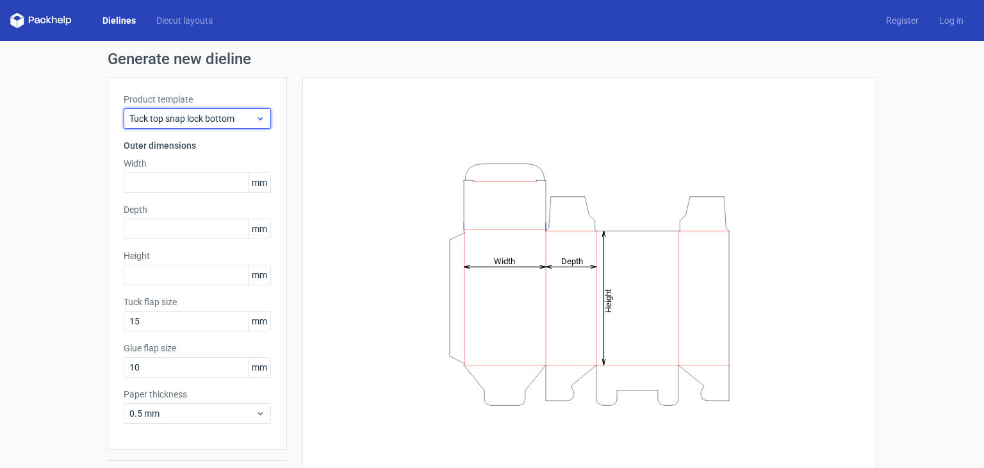
click at [169, 119] on span "Tuck top snap lock bottom" at bounding box center [192, 118] width 126 height 13
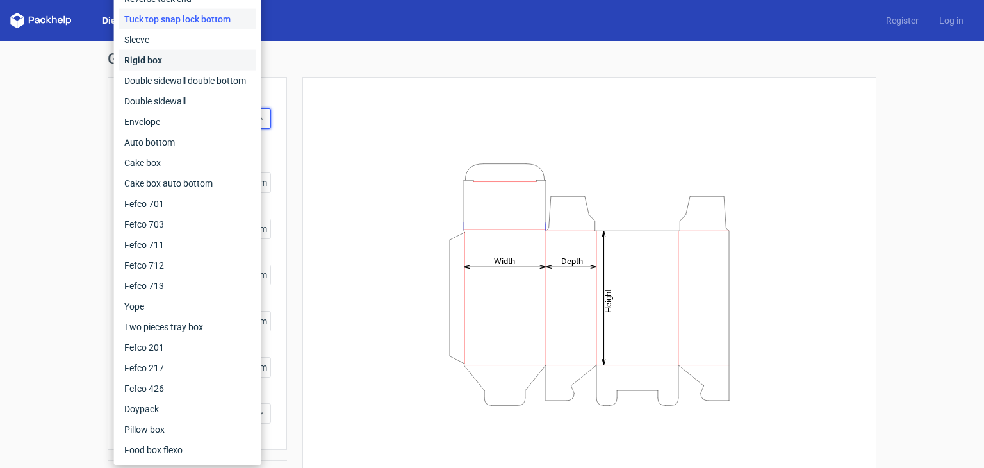
click at [161, 58] on div "Rigid box" at bounding box center [187, 60] width 137 height 20
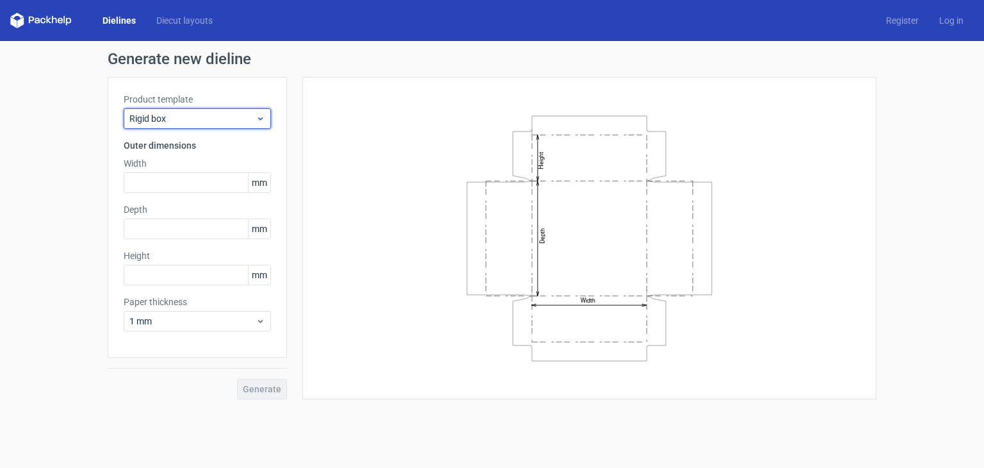
click at [204, 110] on div "Rigid box" at bounding box center [197, 118] width 147 height 20
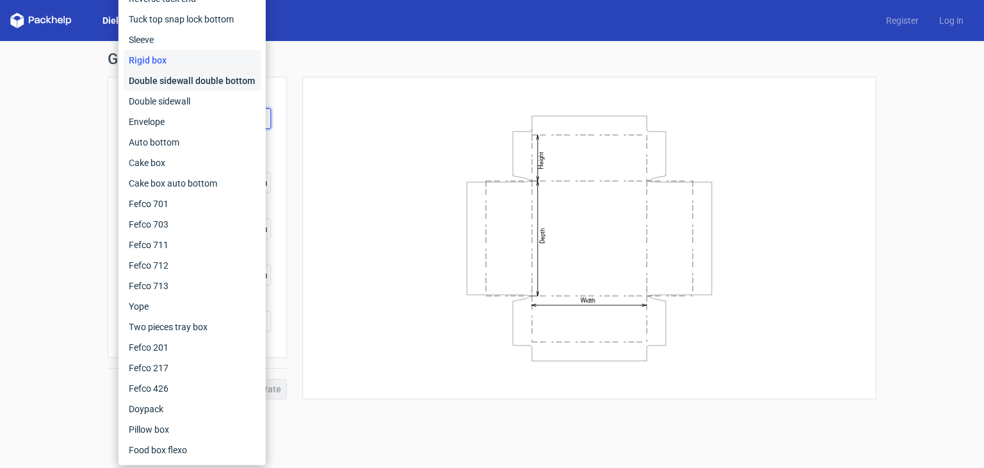
click at [205, 77] on div "Double sidewall double bottom" at bounding box center [192, 80] width 137 height 20
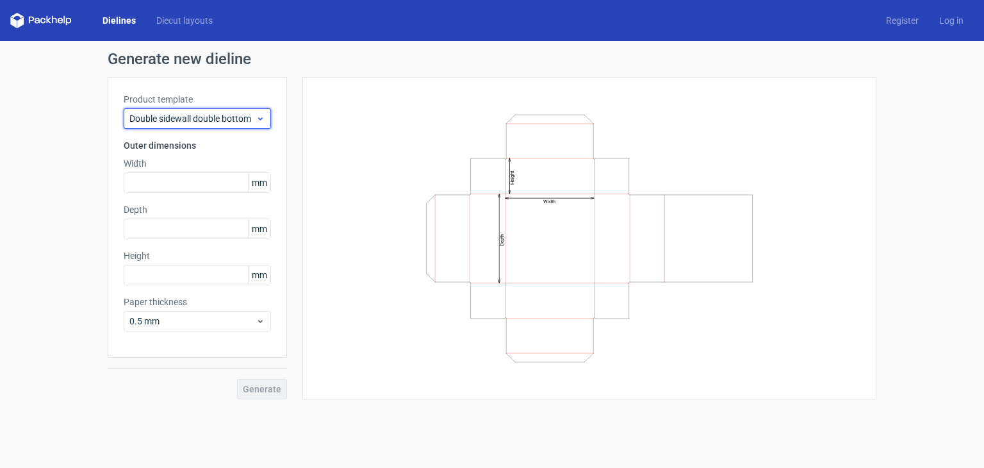
click at [188, 118] on span "Double sidewall double bottom" at bounding box center [192, 118] width 126 height 13
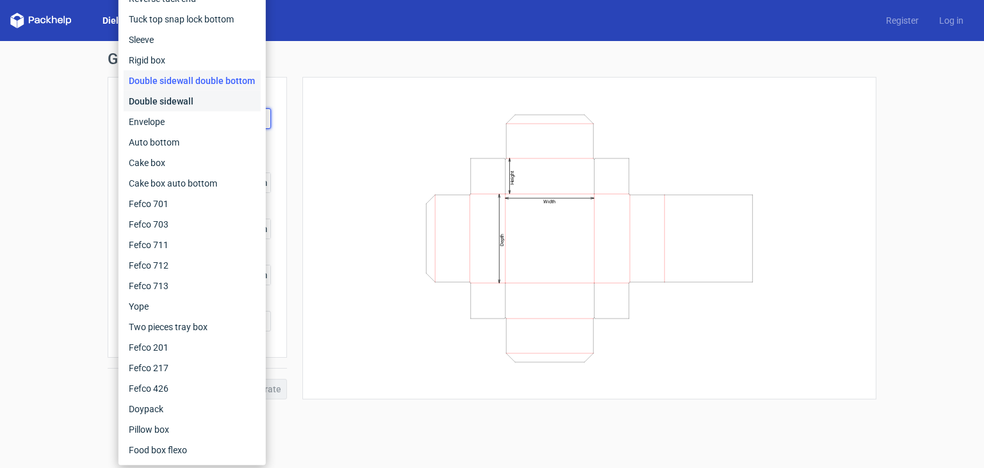
click at [168, 93] on div "Double sidewall" at bounding box center [192, 101] width 137 height 20
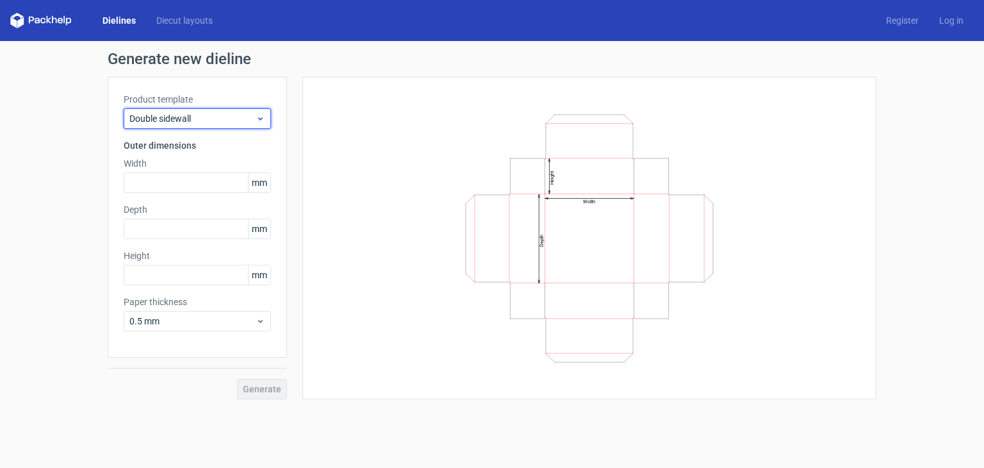
click at [183, 116] on span "Double sidewall" at bounding box center [192, 118] width 126 height 13
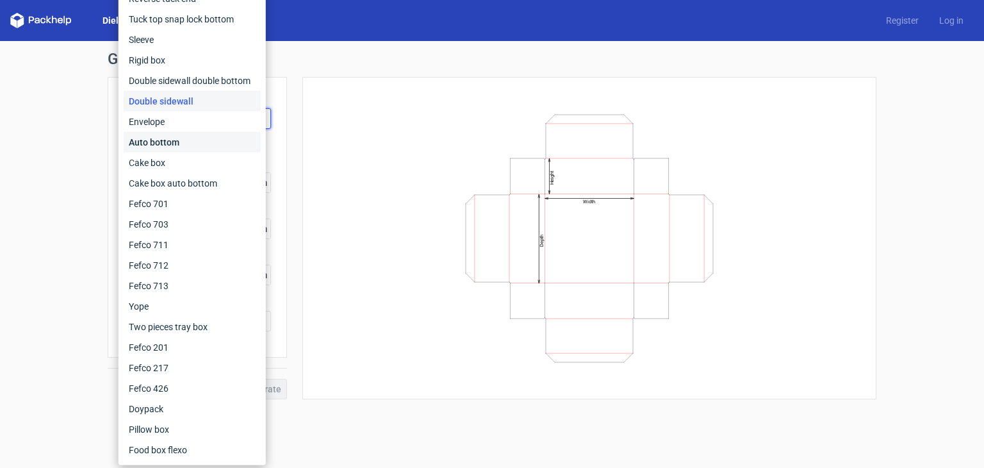
click at [150, 143] on div "Auto bottom" at bounding box center [192, 142] width 137 height 20
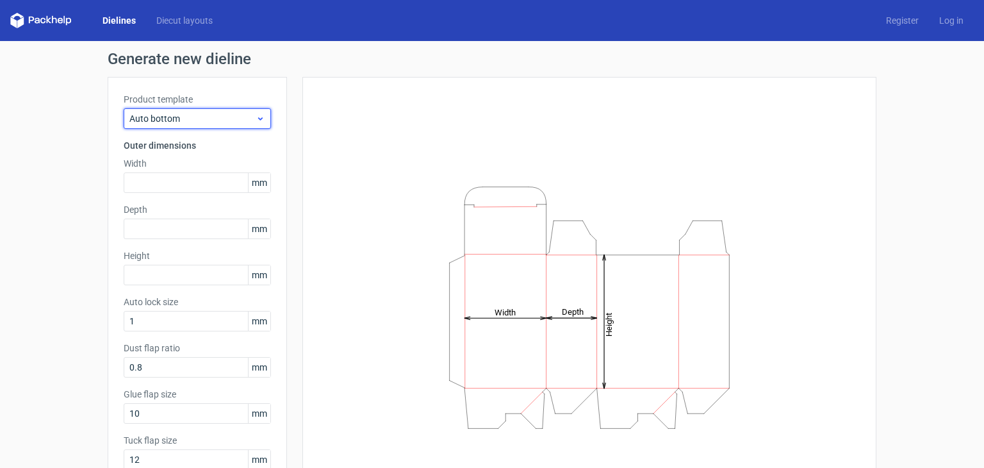
click at [167, 113] on span "Auto bottom" at bounding box center [192, 118] width 126 height 13
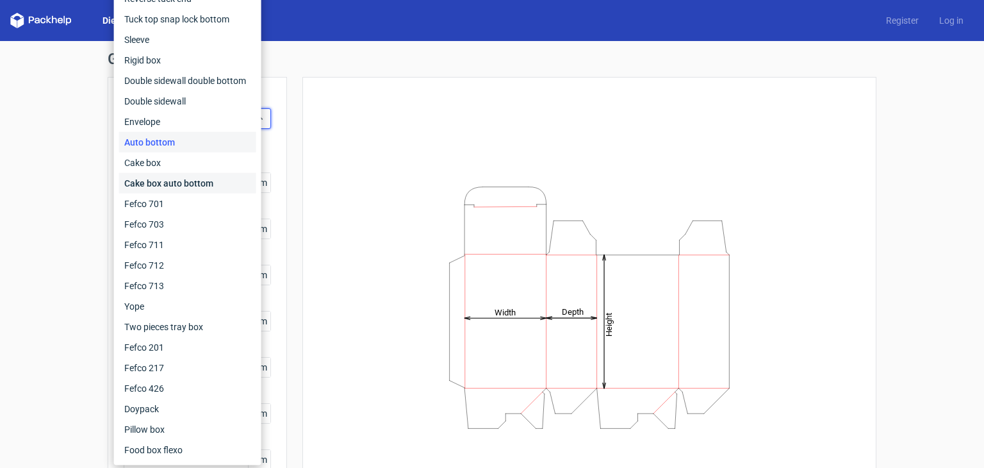
click at [177, 184] on div "Cake box auto bottom" at bounding box center [187, 183] width 137 height 20
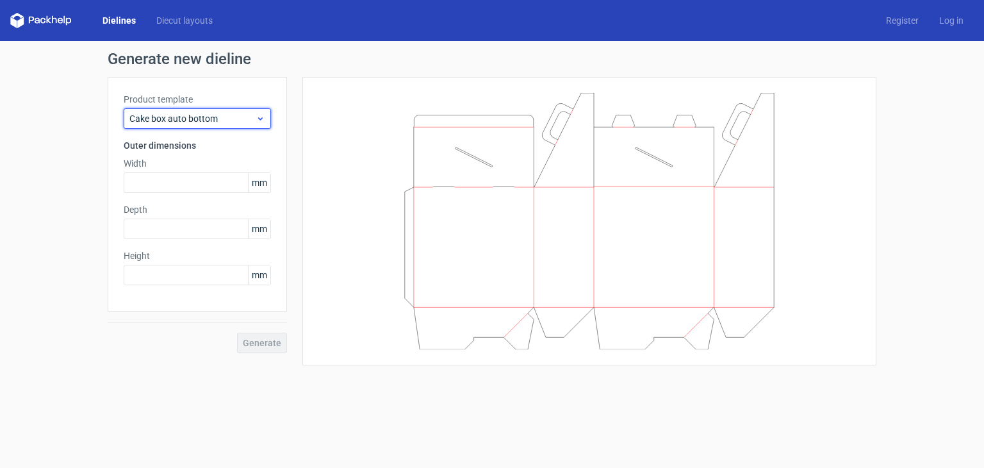
click at [199, 124] on span "Cake box auto bottom" at bounding box center [192, 118] width 126 height 13
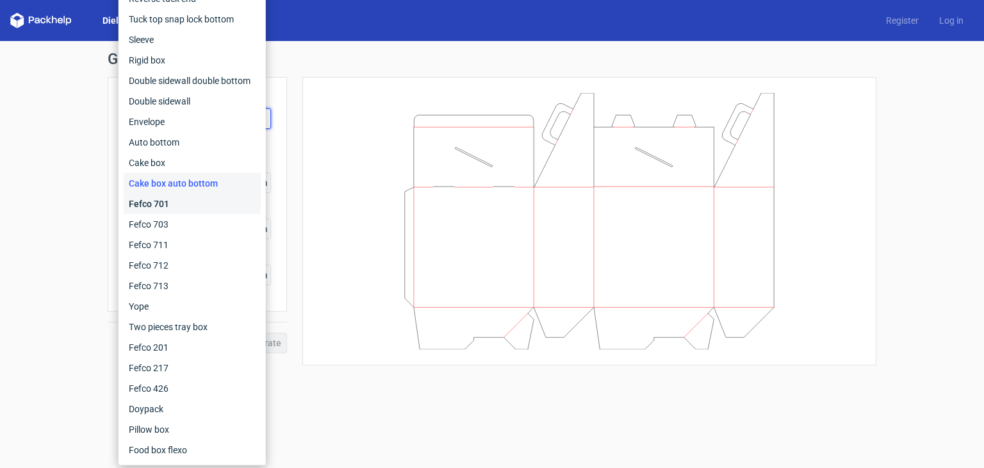
click at [167, 203] on div "Fefco 701" at bounding box center [192, 203] width 137 height 20
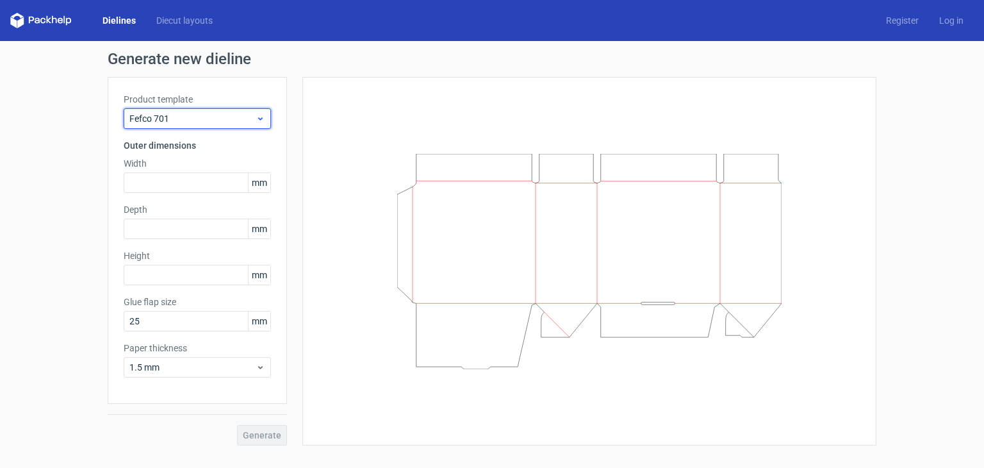
click at [192, 123] on span "Fefco 701" at bounding box center [192, 118] width 126 height 13
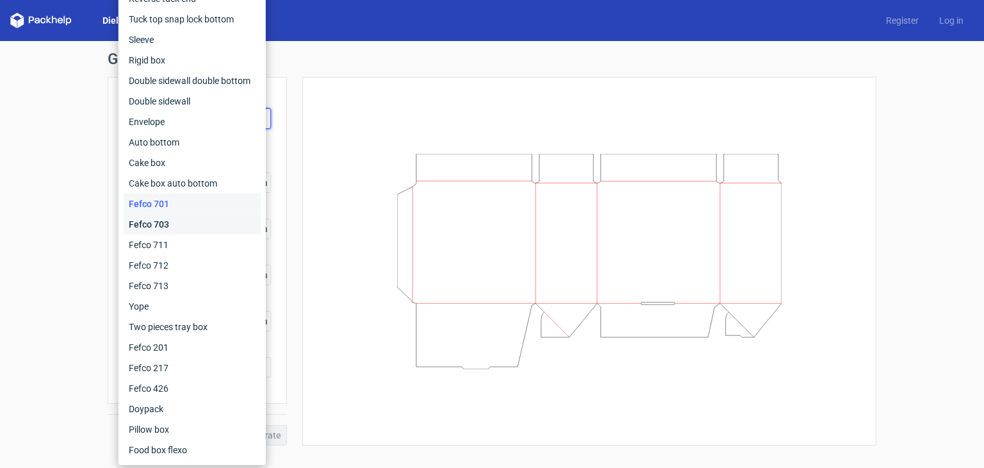
click at [159, 224] on div "Fefco 703" at bounding box center [192, 224] width 137 height 20
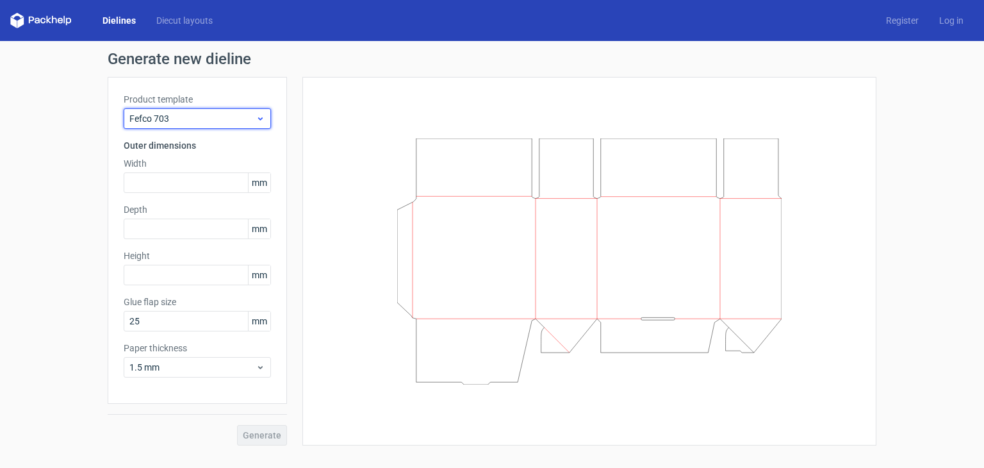
click at [170, 118] on span "Fefco 703" at bounding box center [192, 118] width 126 height 13
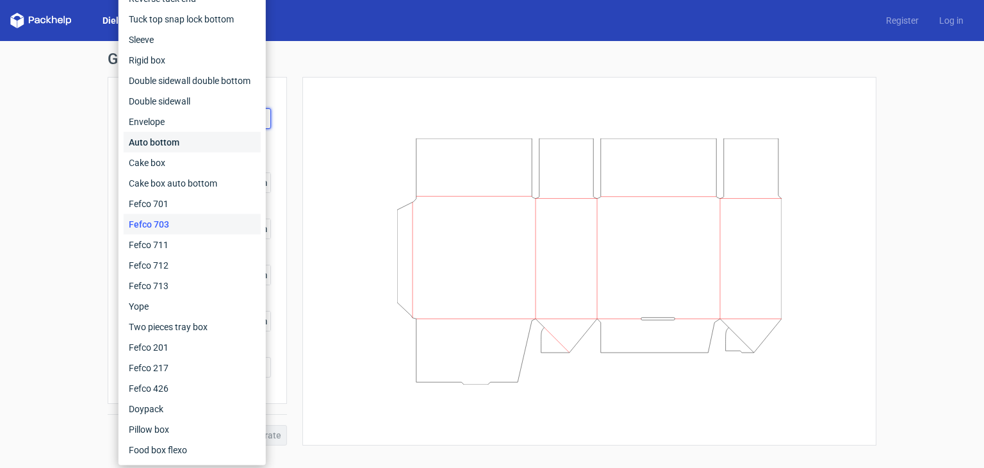
click at [172, 144] on div "Auto bottom" at bounding box center [192, 142] width 137 height 20
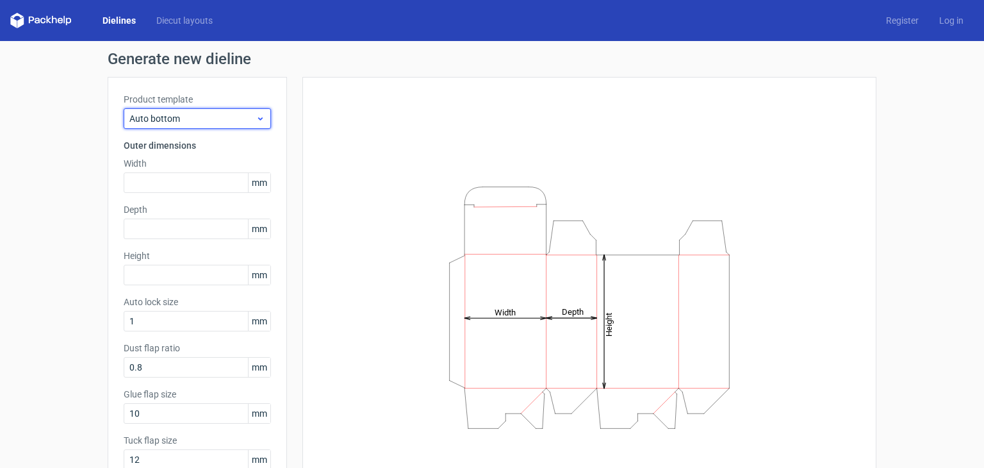
click at [192, 118] on span "Auto bottom" at bounding box center [192, 118] width 126 height 13
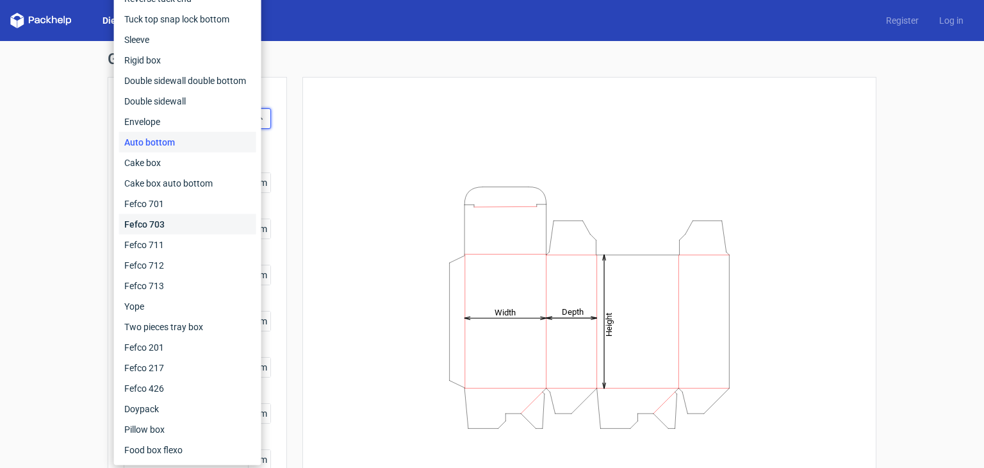
click at [151, 231] on div "Fefco 703" at bounding box center [187, 224] width 137 height 20
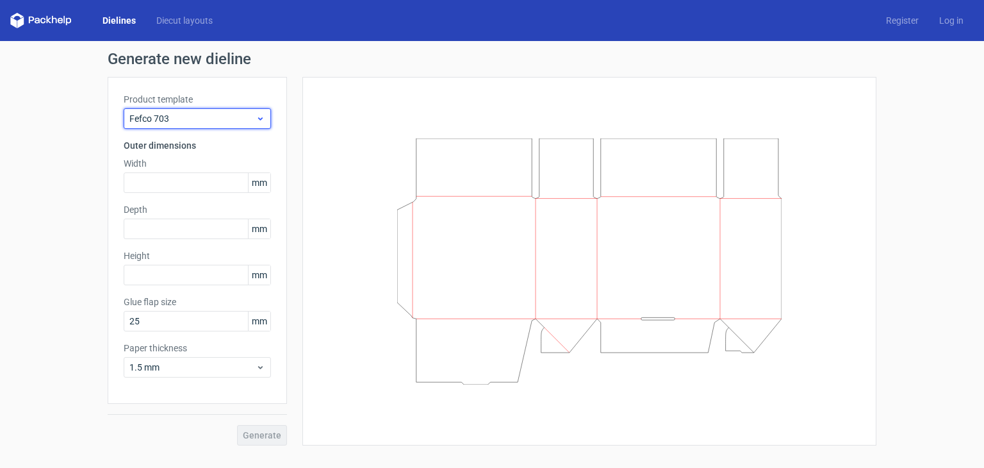
click at [165, 124] on span "Fefco 703" at bounding box center [192, 118] width 126 height 13
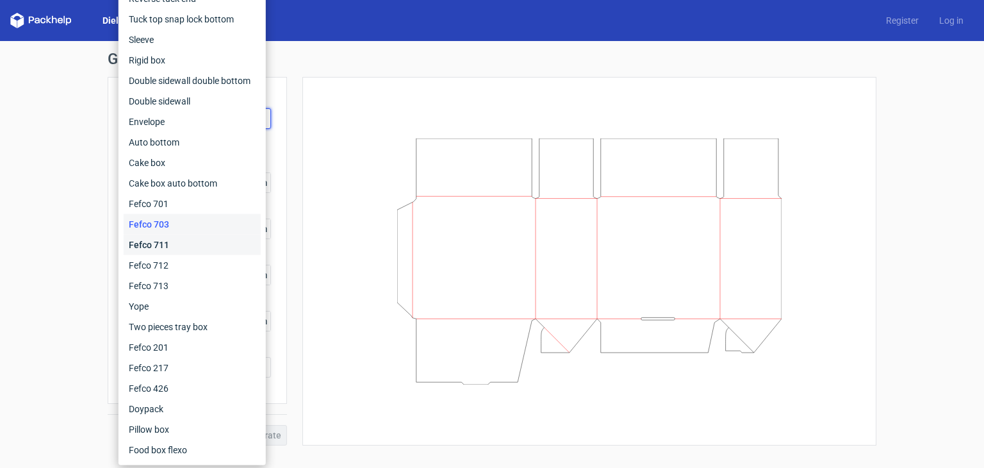
click at [159, 243] on div "Fefco 711" at bounding box center [192, 244] width 137 height 20
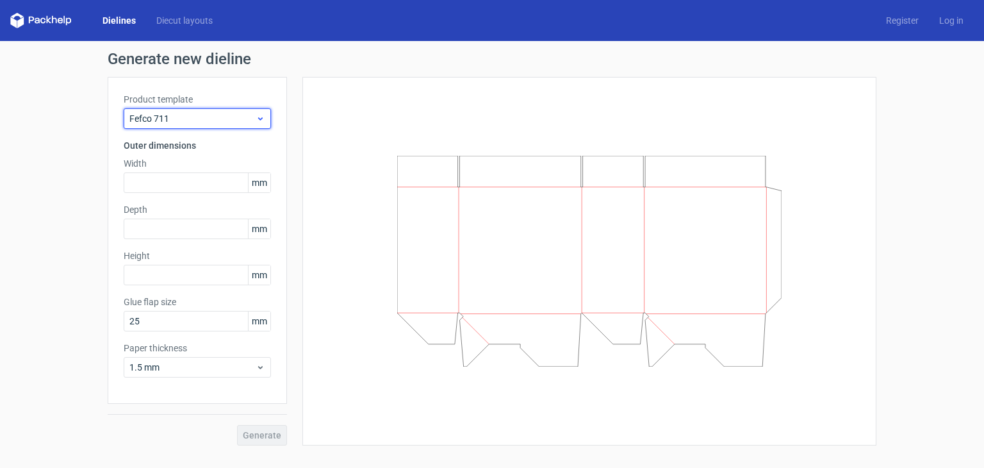
click at [186, 120] on span "Fefco 711" at bounding box center [192, 118] width 126 height 13
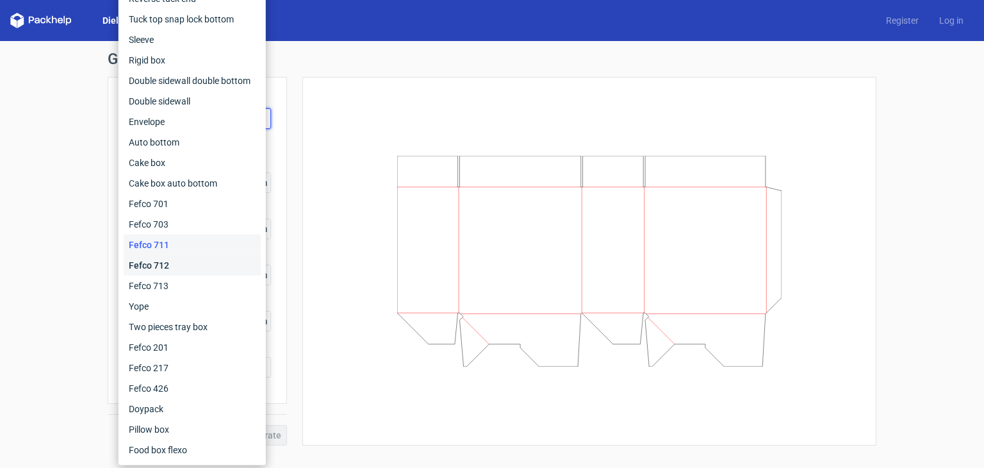
click at [158, 258] on div "Fefco 712" at bounding box center [192, 265] width 137 height 20
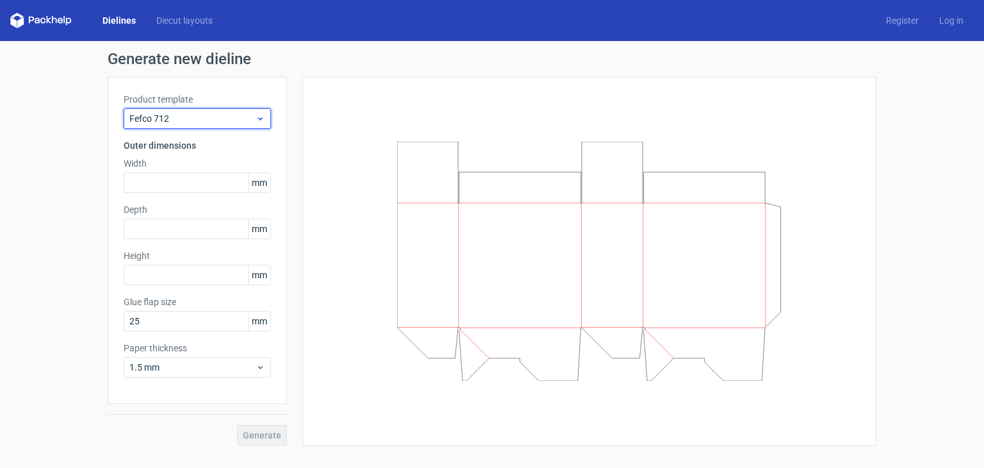
click at [174, 121] on span "Fefco 712" at bounding box center [192, 118] width 126 height 13
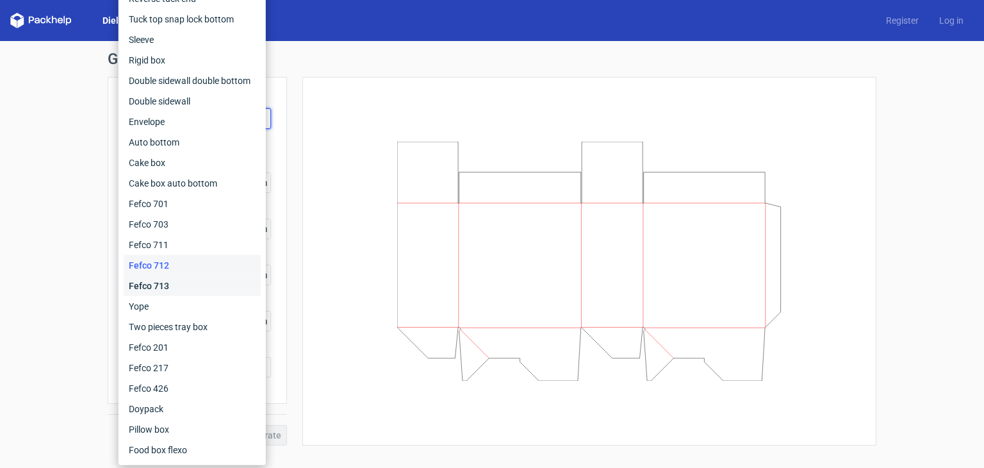
click at [156, 291] on div "Fefco 713" at bounding box center [192, 285] width 137 height 20
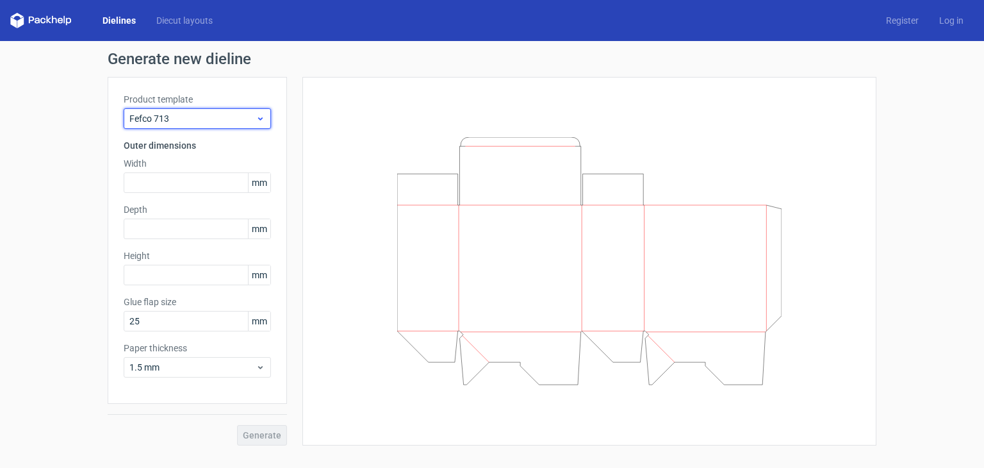
click at [188, 122] on span "Fefco 713" at bounding box center [192, 118] width 126 height 13
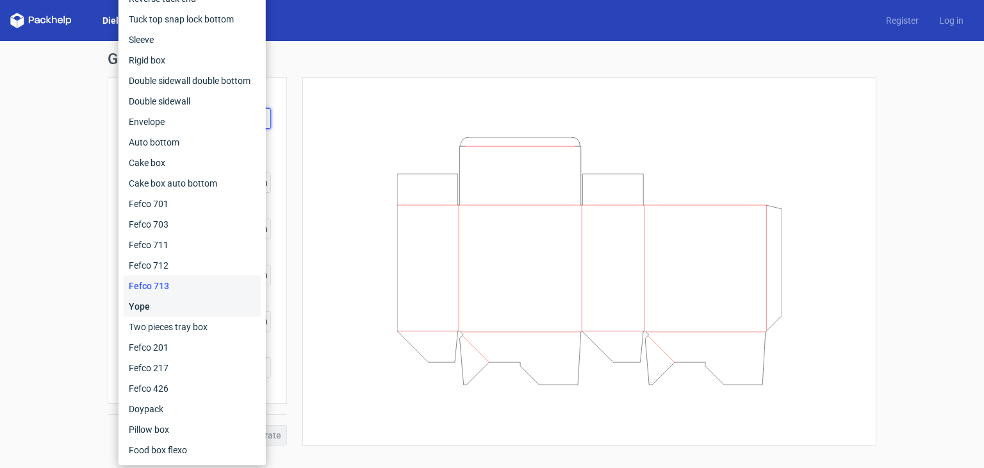
click at [147, 307] on div "Yope" at bounding box center [192, 306] width 137 height 20
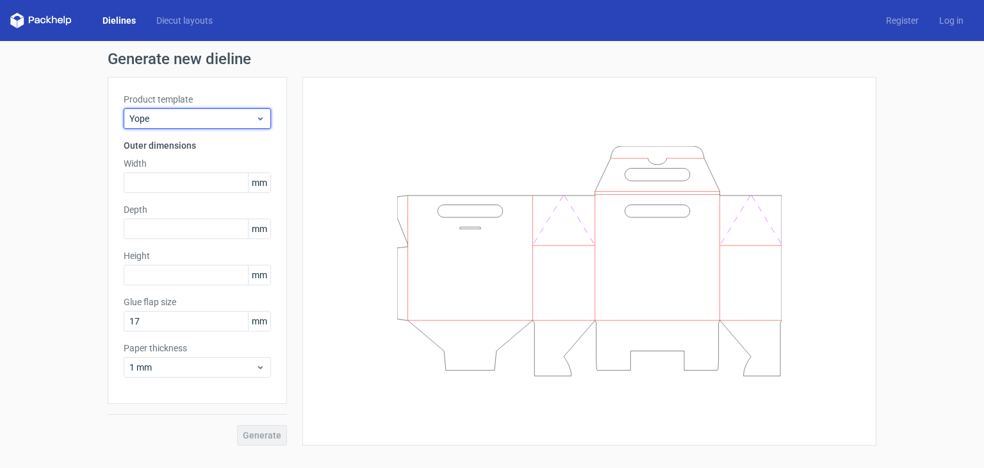
click at [178, 120] on span "Yope" at bounding box center [192, 118] width 126 height 13
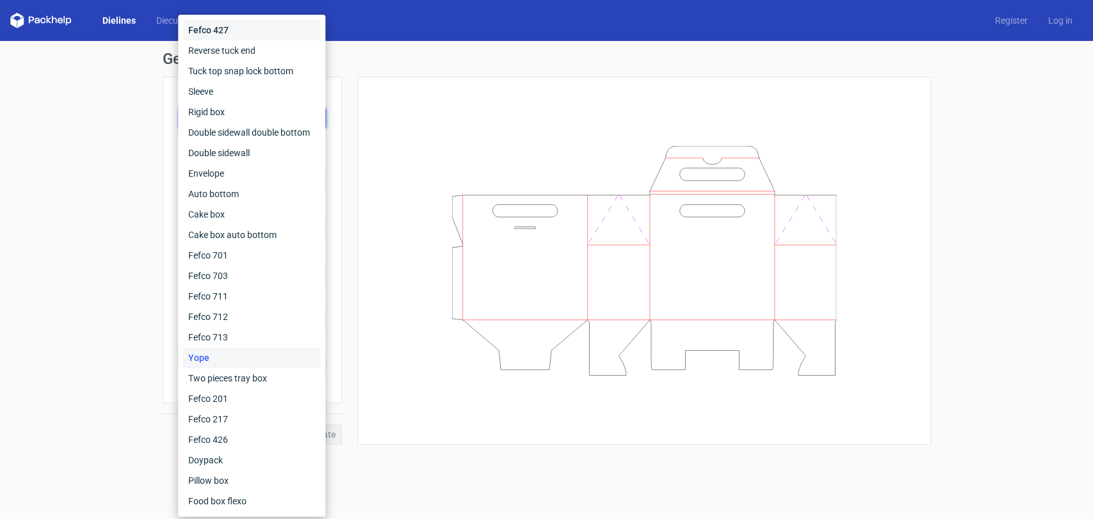
drag, startPoint x: 952, startPoint y: 0, endPoint x: 237, endPoint y: 25, distance: 715.9
click at [237, 25] on div "Fefco 427" at bounding box center [251, 30] width 137 height 20
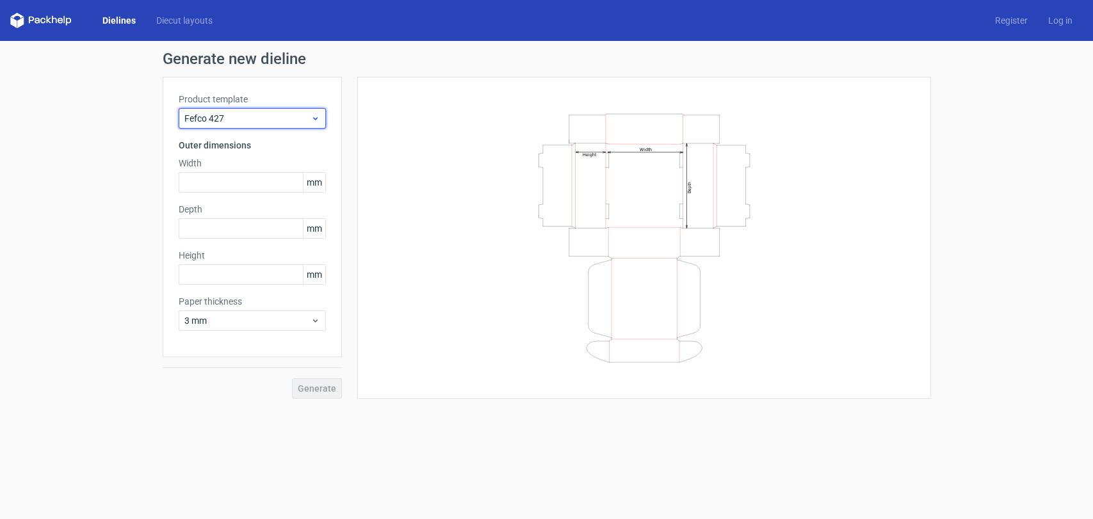
click at [264, 120] on span "Fefco 427" at bounding box center [247, 118] width 126 height 13
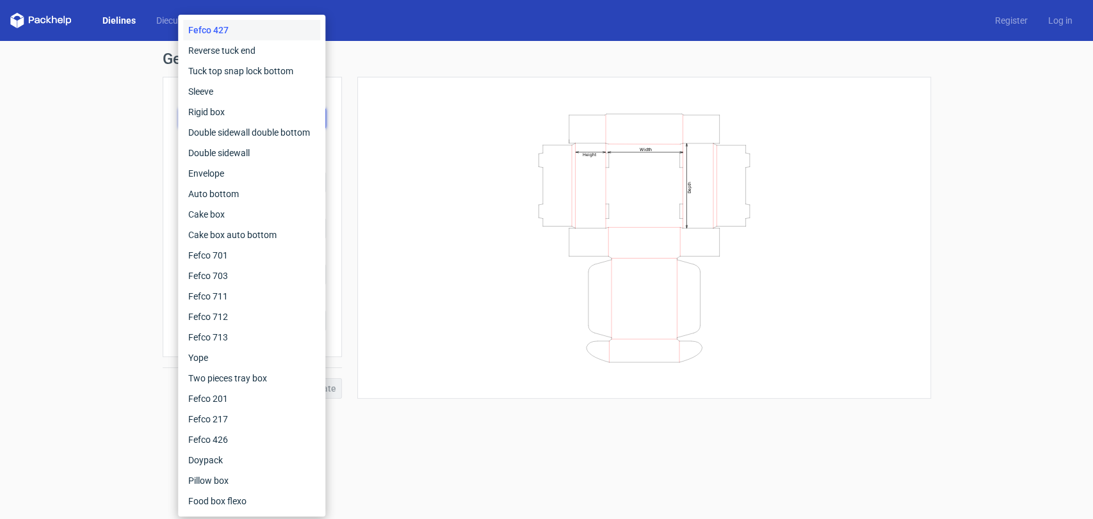
click at [0, 165] on div "Generate new dieline Product template Fefco 427 Outer dimensions Width mm Depth…" at bounding box center [546, 225] width 1093 height 368
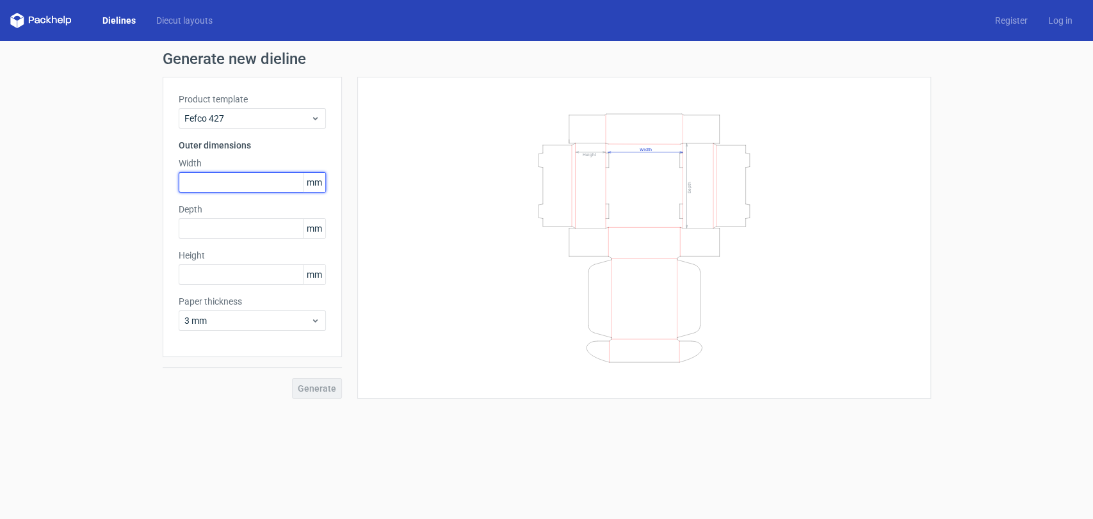
click at [234, 174] on input "text" at bounding box center [252, 182] width 147 height 20
type input "168"
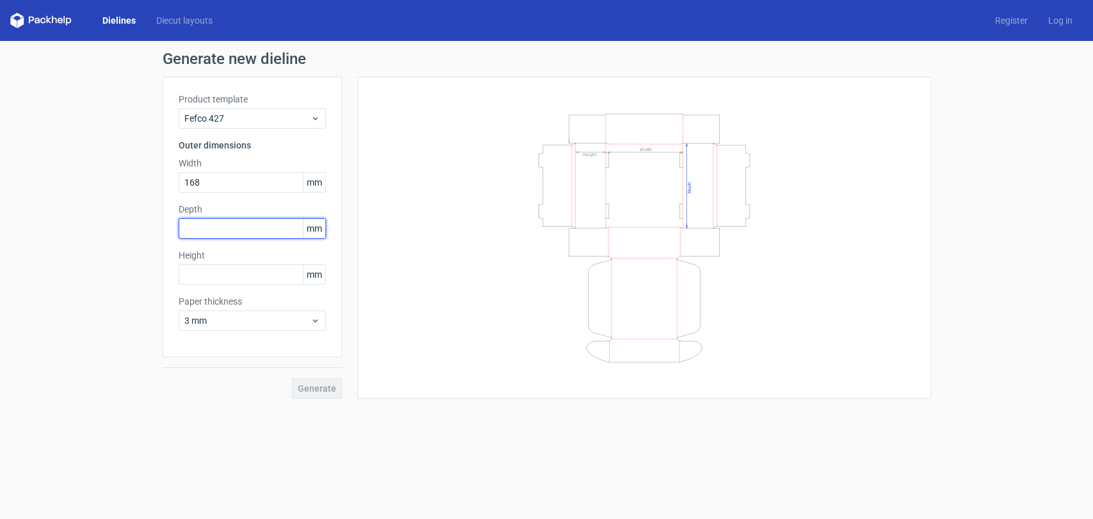
click at [213, 231] on input "text" at bounding box center [252, 228] width 147 height 20
type input "179"
click at [219, 276] on input "text" at bounding box center [252, 275] width 147 height 20
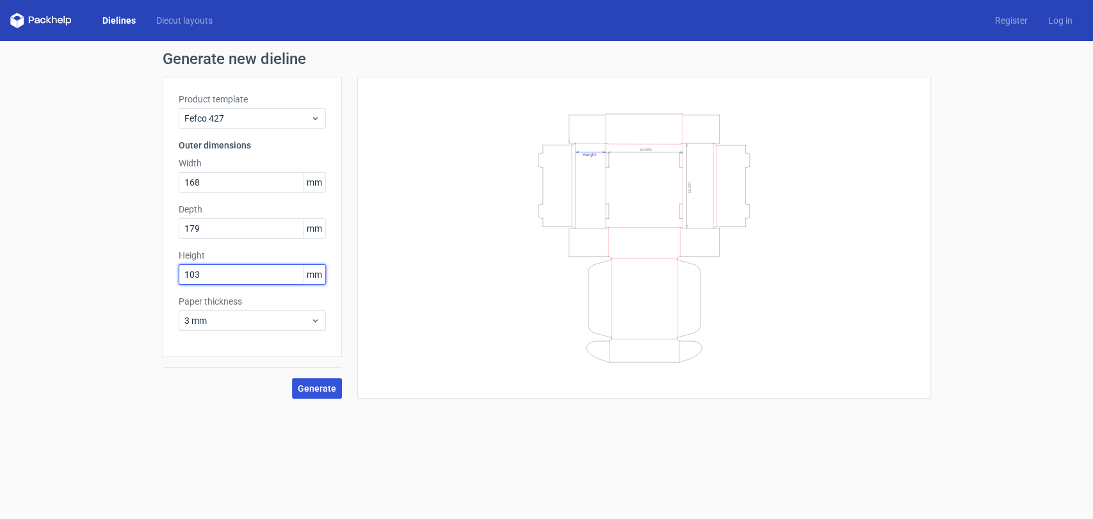
type input "103"
click at [315, 391] on span "Generate" at bounding box center [317, 388] width 38 height 9
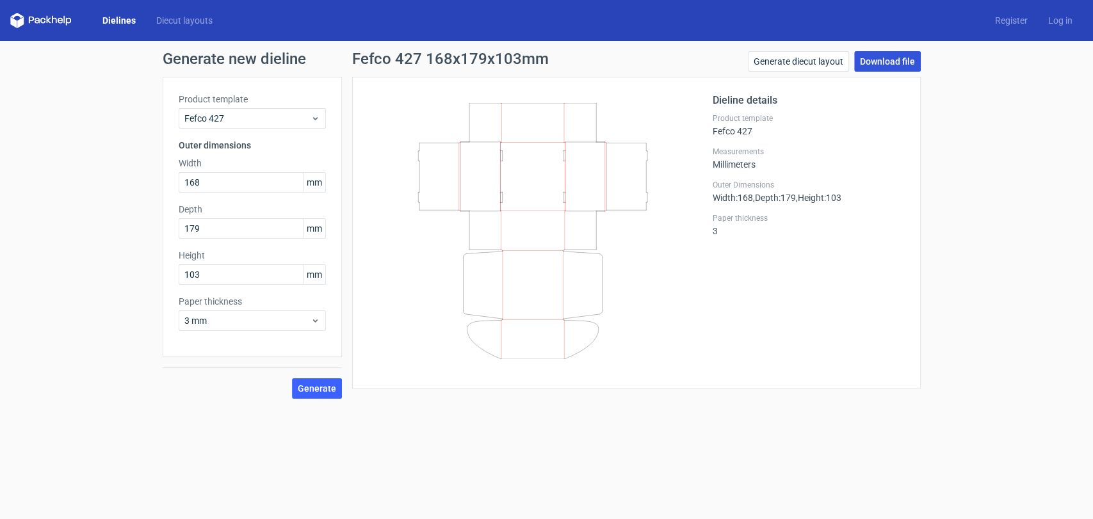
click at [879, 55] on link "Download file" at bounding box center [887, 61] width 67 height 20
click at [818, 59] on link "Generate diecut layout" at bounding box center [798, 61] width 101 height 20
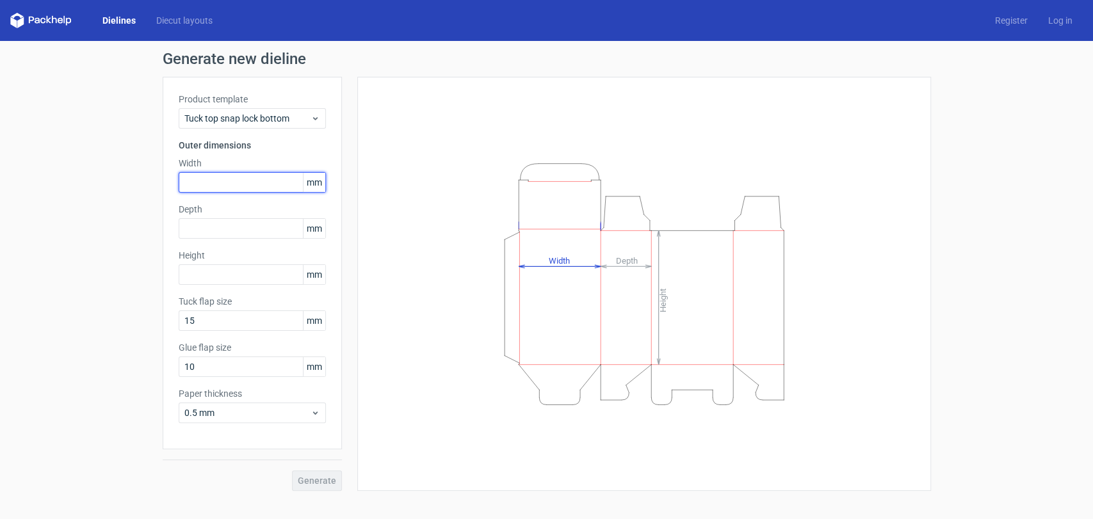
click at [243, 180] on input "text" at bounding box center [252, 182] width 147 height 20
type input "168"
click at [227, 227] on input "text" at bounding box center [252, 228] width 147 height 20
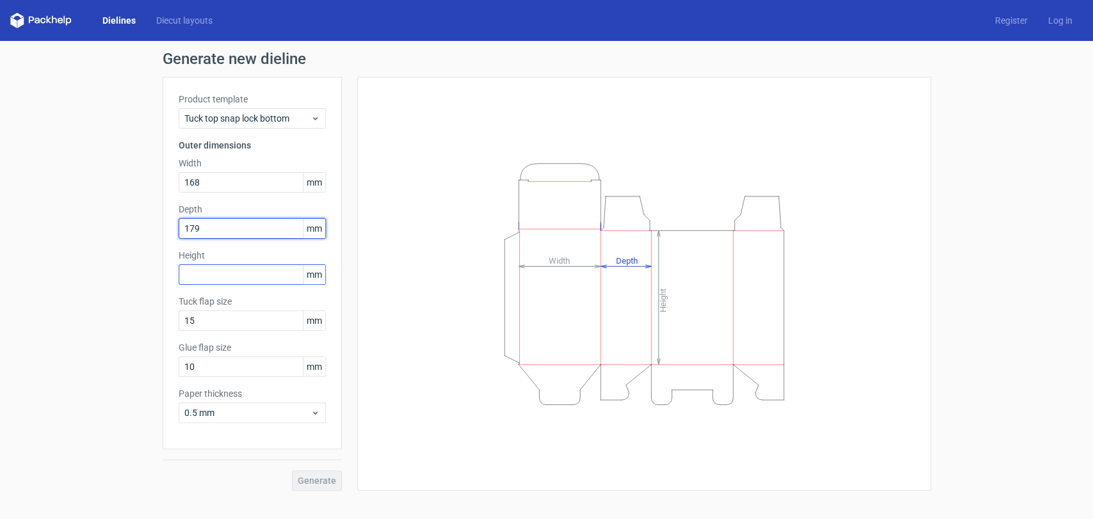
type input "179"
click at [215, 280] on input "text" at bounding box center [252, 275] width 147 height 20
type input "103"
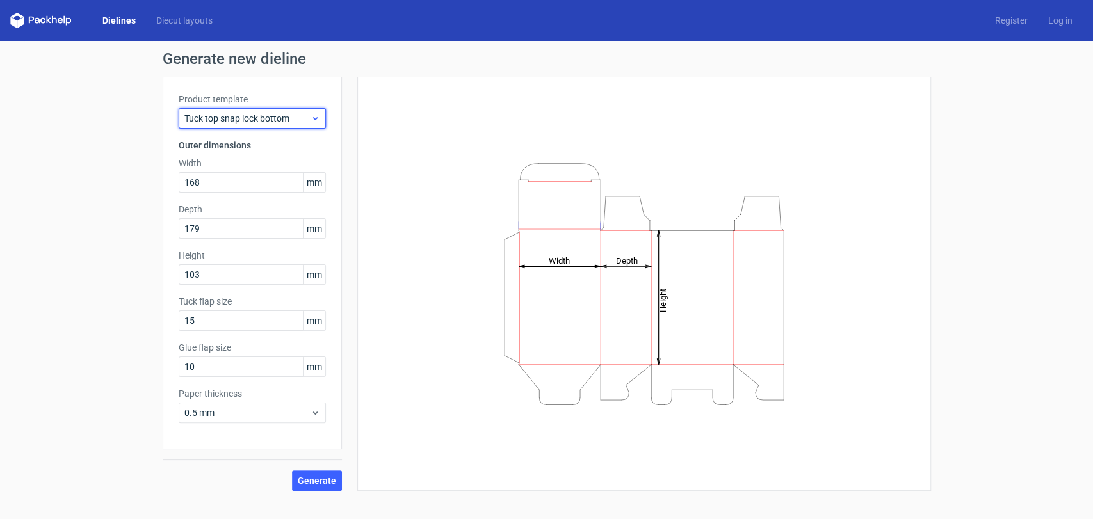
click at [302, 122] on span "Tuck top snap lock bottom" at bounding box center [247, 118] width 126 height 13
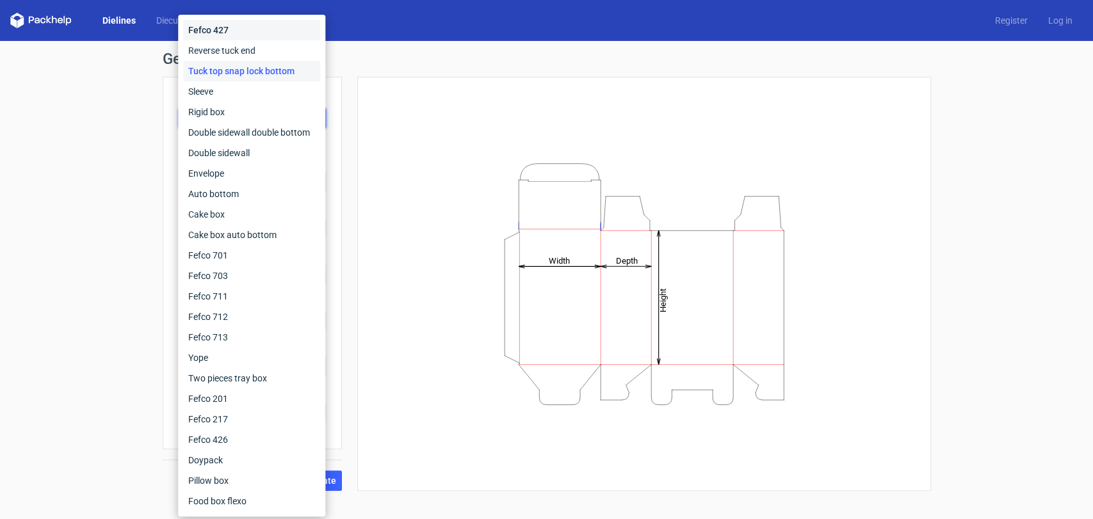
click at [234, 22] on div "Fefco 427" at bounding box center [251, 30] width 137 height 20
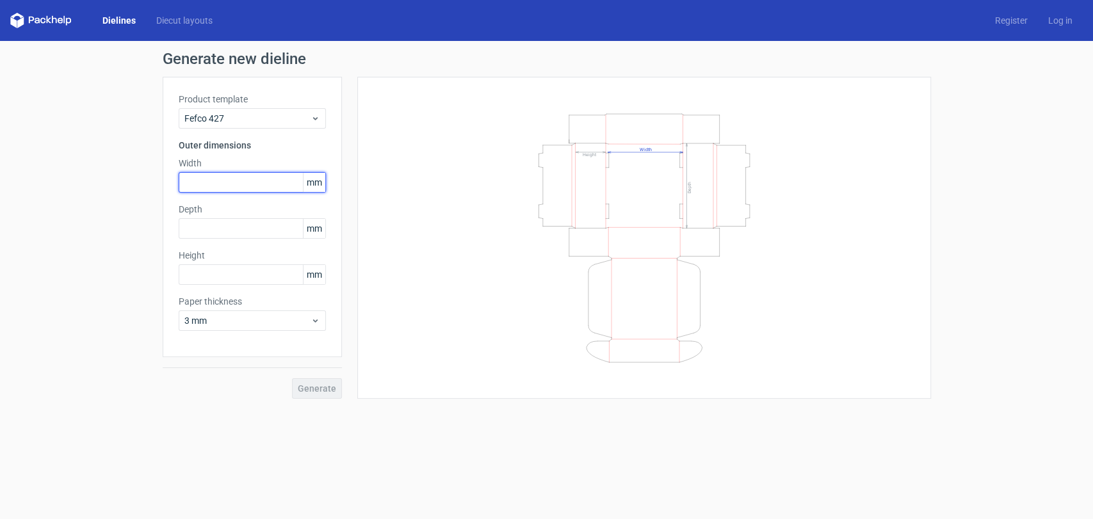
click at [216, 181] on input "text" at bounding box center [252, 182] width 147 height 20
type input "168"
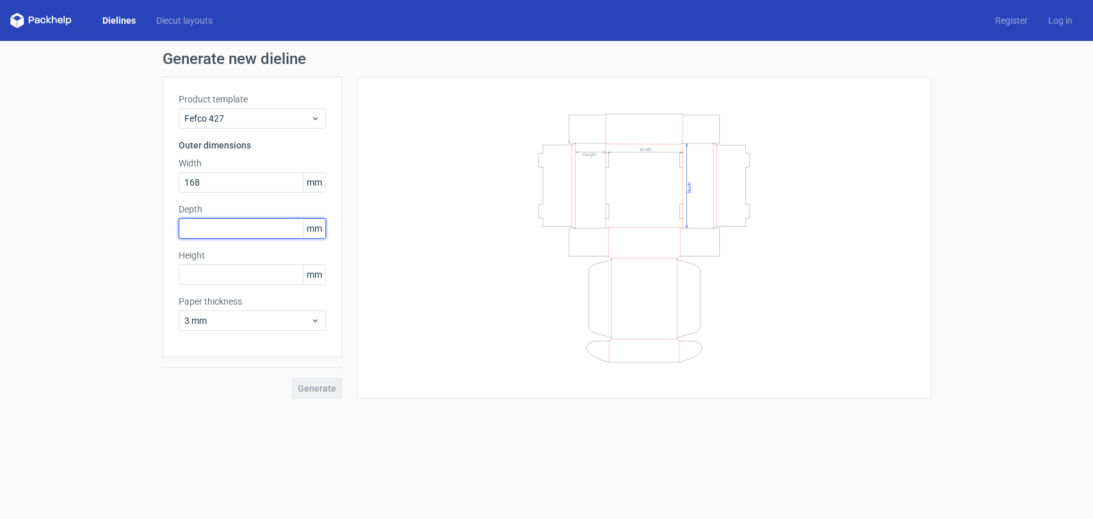
click at [207, 224] on input "text" at bounding box center [252, 228] width 147 height 20
type input "179"
click at [205, 272] on input "text" at bounding box center [252, 275] width 147 height 20
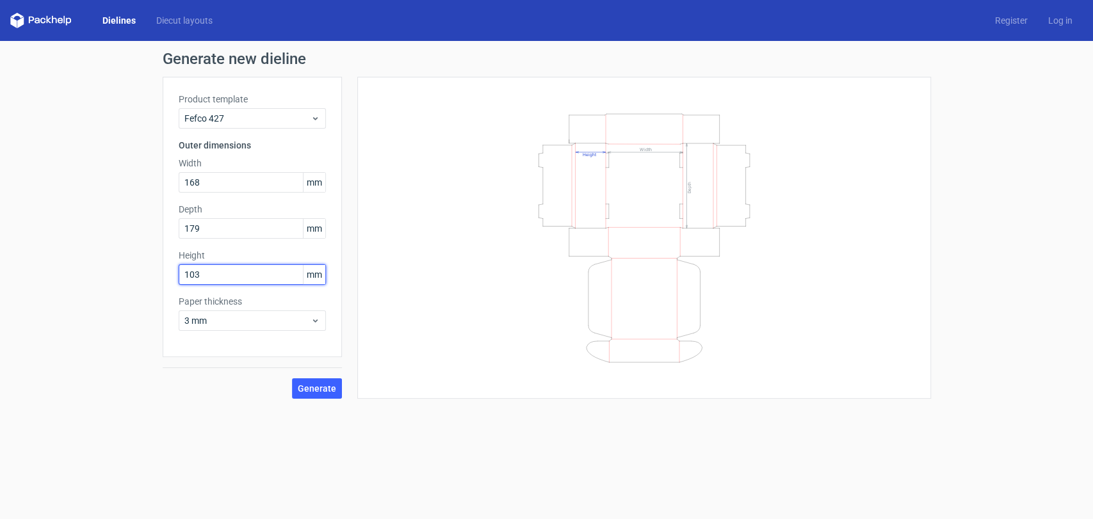
type input "103"
click at [318, 389] on span "Generate" at bounding box center [317, 388] width 38 height 9
